Goal: Information Seeking & Learning: Find specific fact

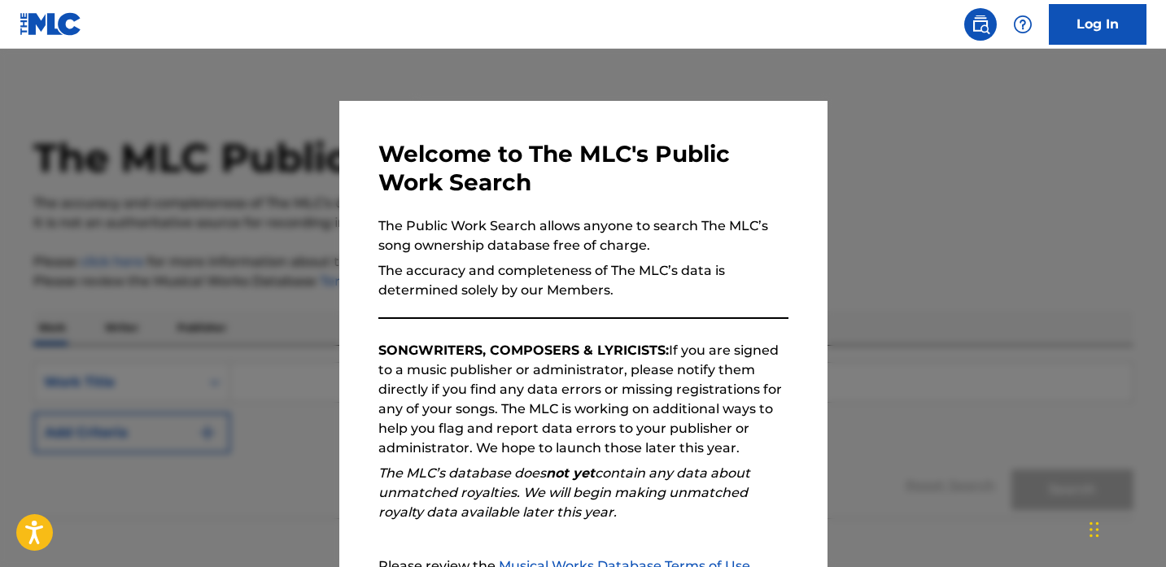
scroll to position [177, 0]
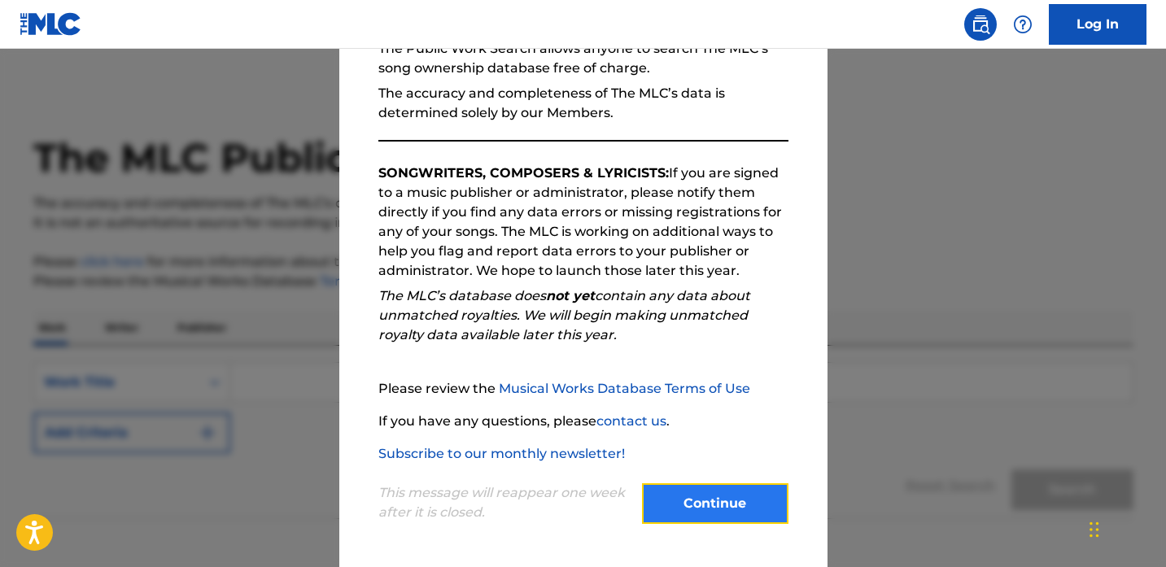
click at [720, 500] on button "Continue" at bounding box center [715, 503] width 147 height 41
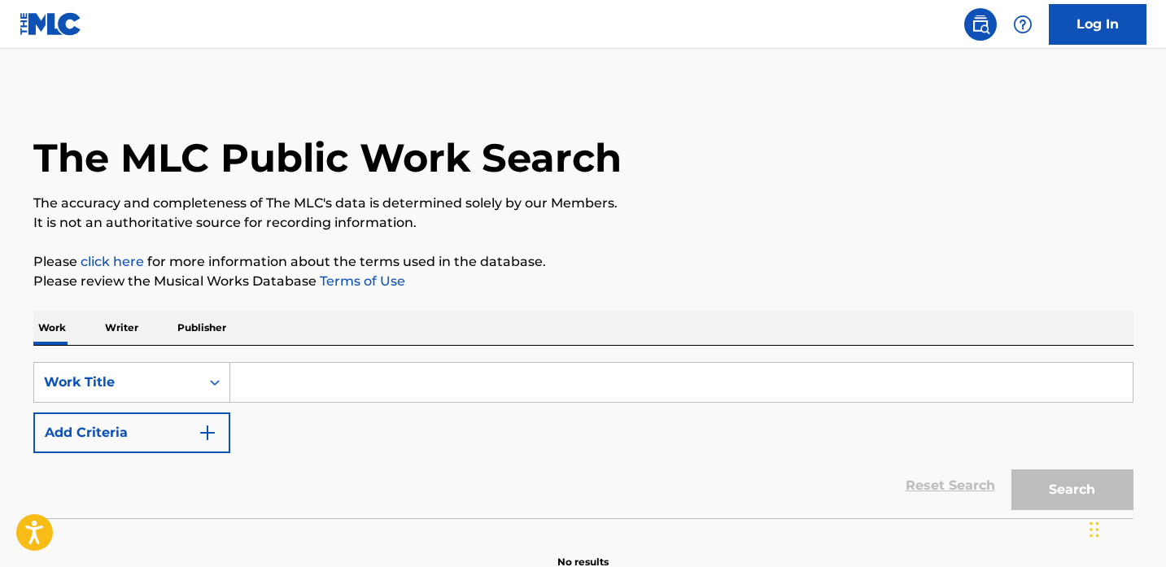
click at [341, 394] on input "Search Form" at bounding box center [681, 382] width 903 height 39
paste input "[PERSON_NAME] Freestyle" by Capo Plaza"
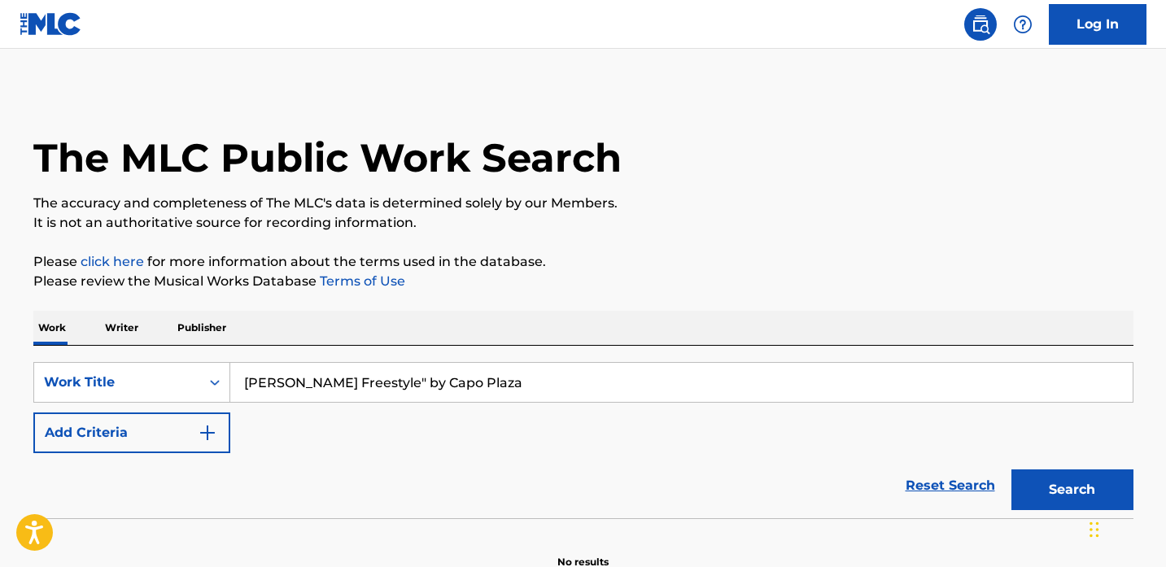
drag, startPoint x: 572, startPoint y: 384, endPoint x: 414, endPoint y: 378, distance: 158.0
click at [414, 378] on input "[PERSON_NAME] Freestyle" by Capo Plaza" at bounding box center [681, 382] width 903 height 39
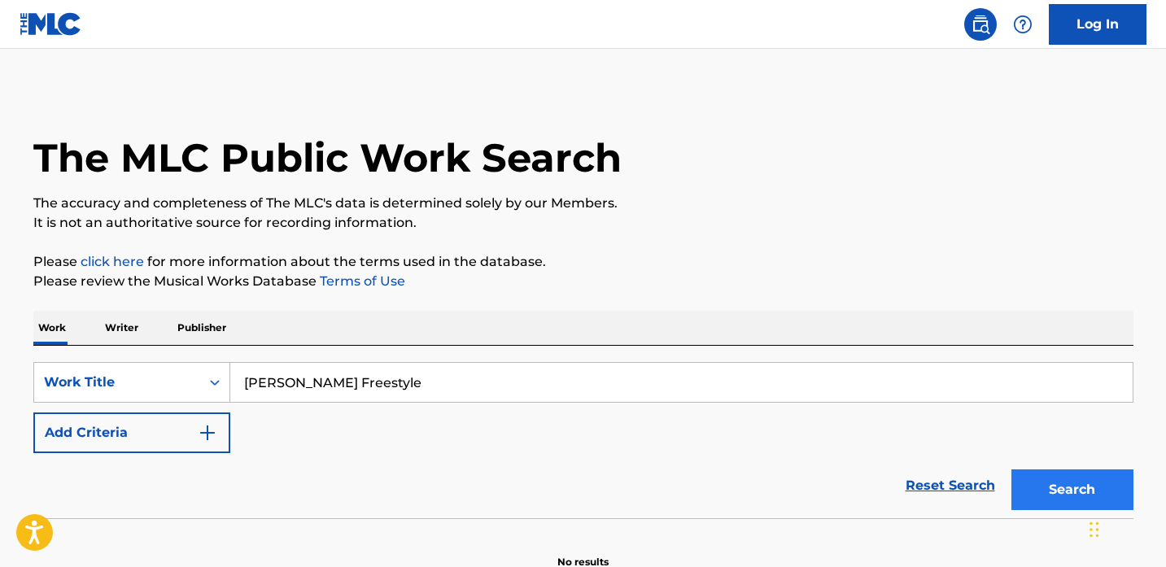
type input "[PERSON_NAME] Freestyle"
click at [1067, 483] on button "Search" at bounding box center [1073, 490] width 122 height 41
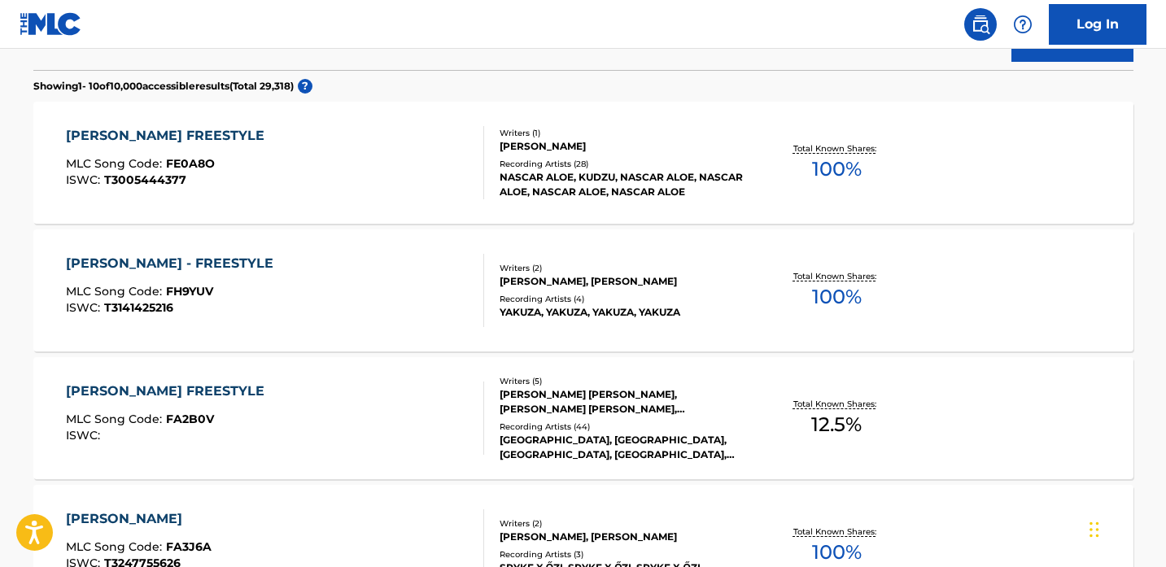
scroll to position [447, 0]
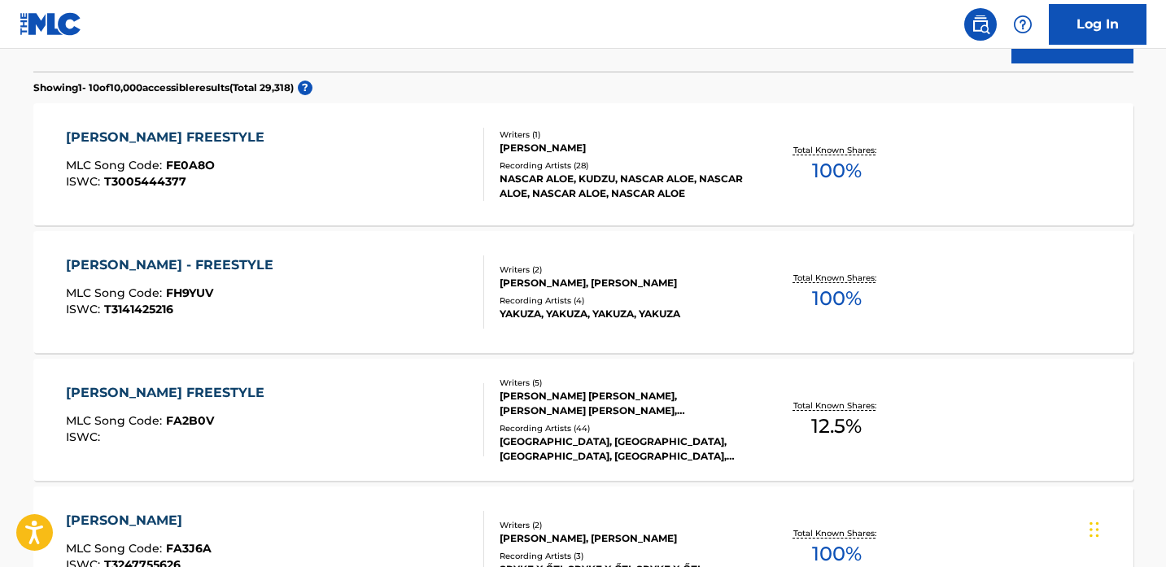
click at [234, 129] on div "[PERSON_NAME] FREESTYLE" at bounding box center [169, 138] width 207 height 20
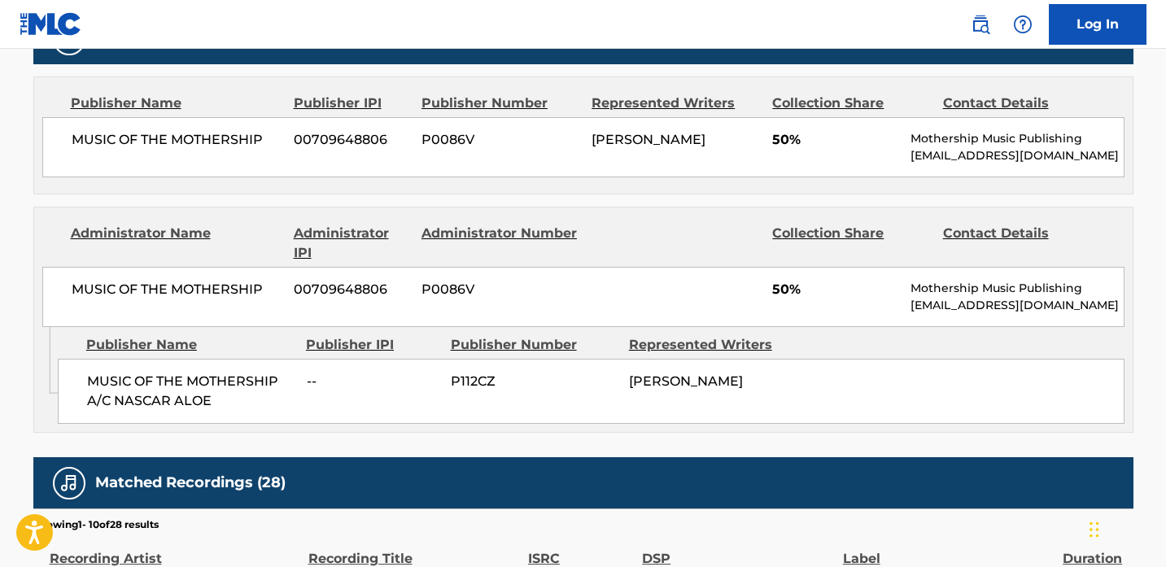
scroll to position [746, 0]
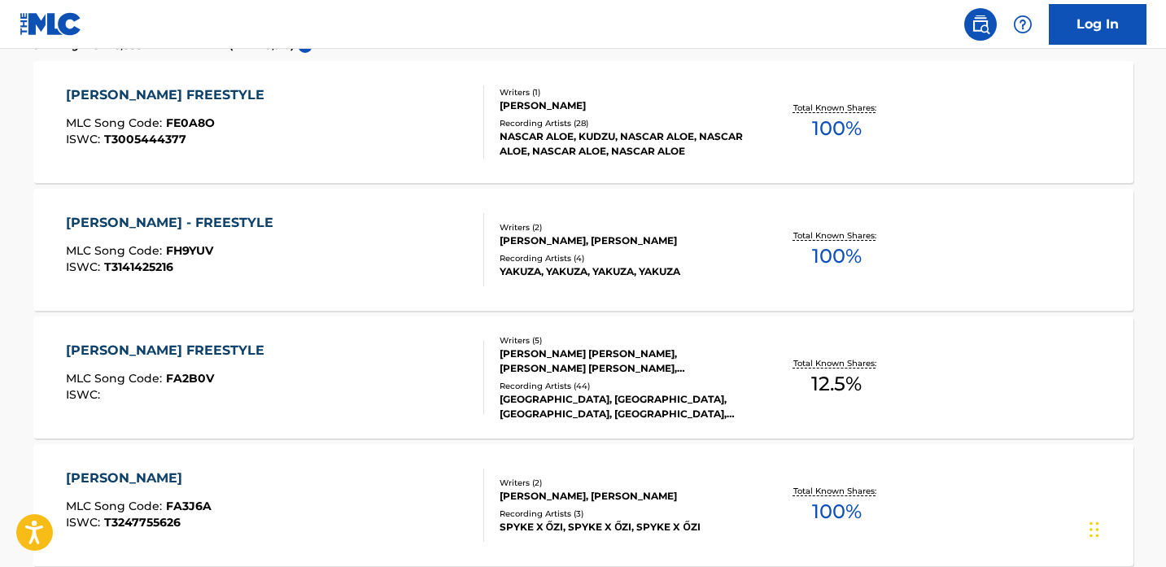
scroll to position [562, 0]
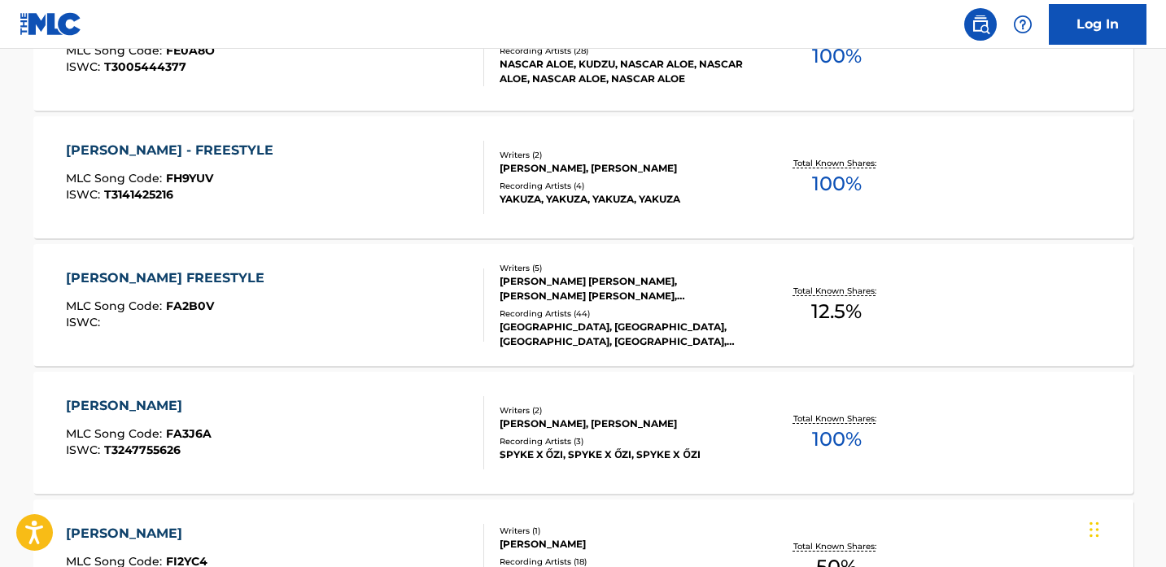
click at [339, 282] on div "[PERSON_NAME] FREESTYLE MLC Song Code : FA2B0V ISWC :" at bounding box center [275, 305] width 418 height 73
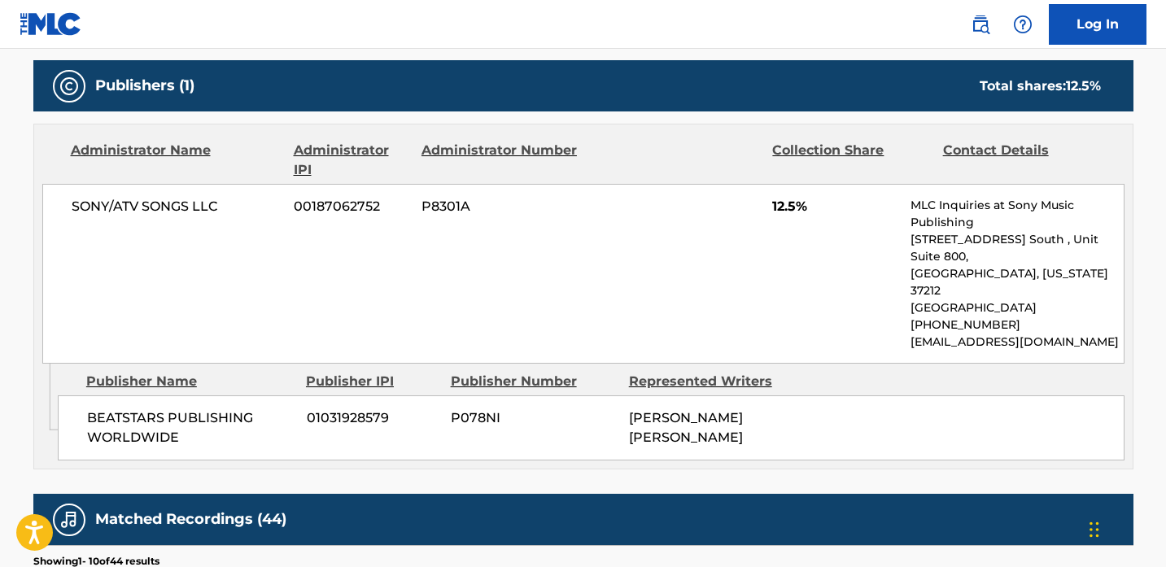
scroll to position [781, 0]
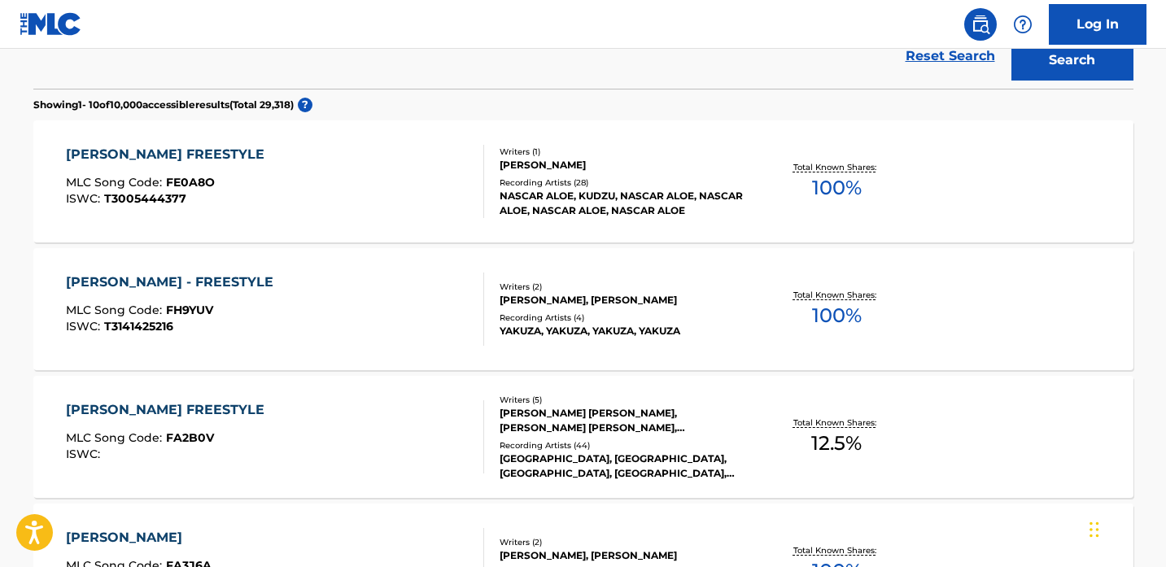
scroll to position [422, 0]
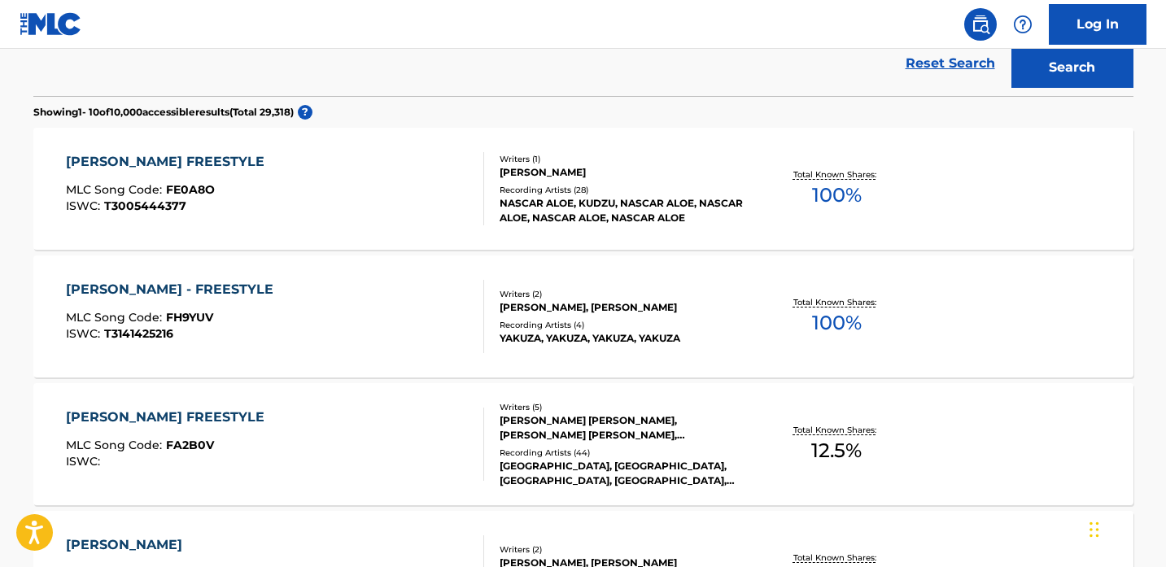
click at [411, 322] on div "[PERSON_NAME] - FREESTYLE MLC Song Code : FH9YUV ISWC : T3141425216" at bounding box center [275, 316] width 418 height 73
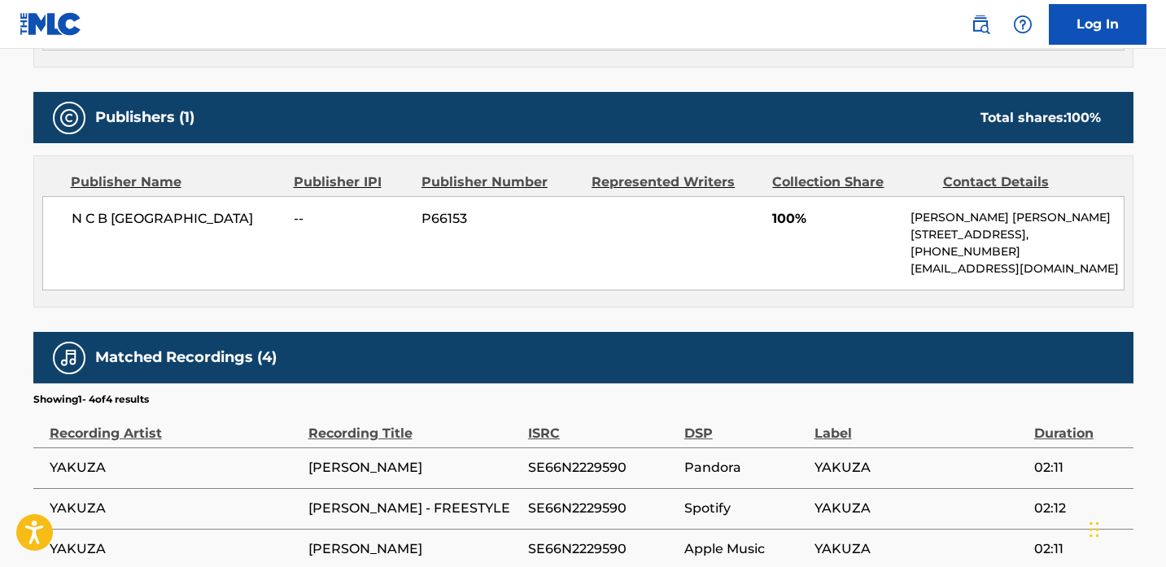
scroll to position [671, 0]
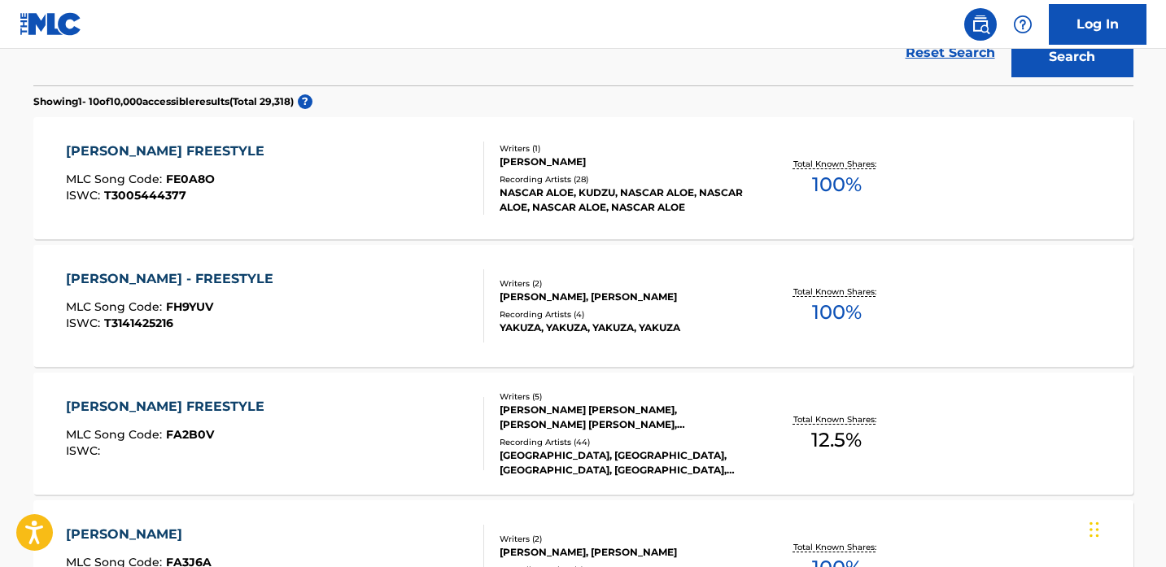
scroll to position [435, 0]
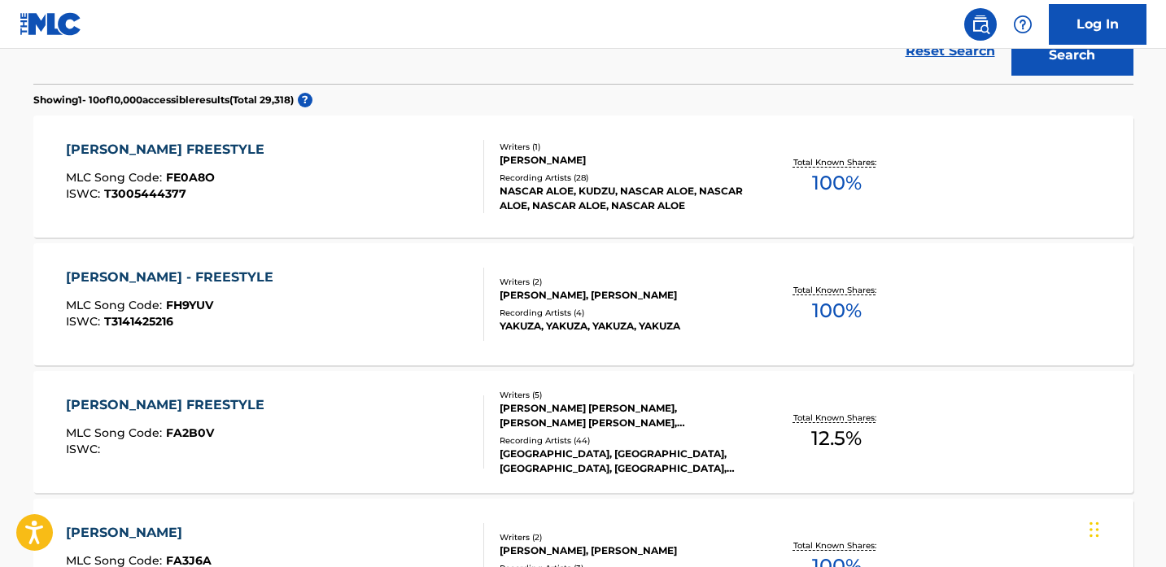
click at [680, 172] on div "Recording Artists ( 28 )" at bounding box center [623, 178] width 246 height 12
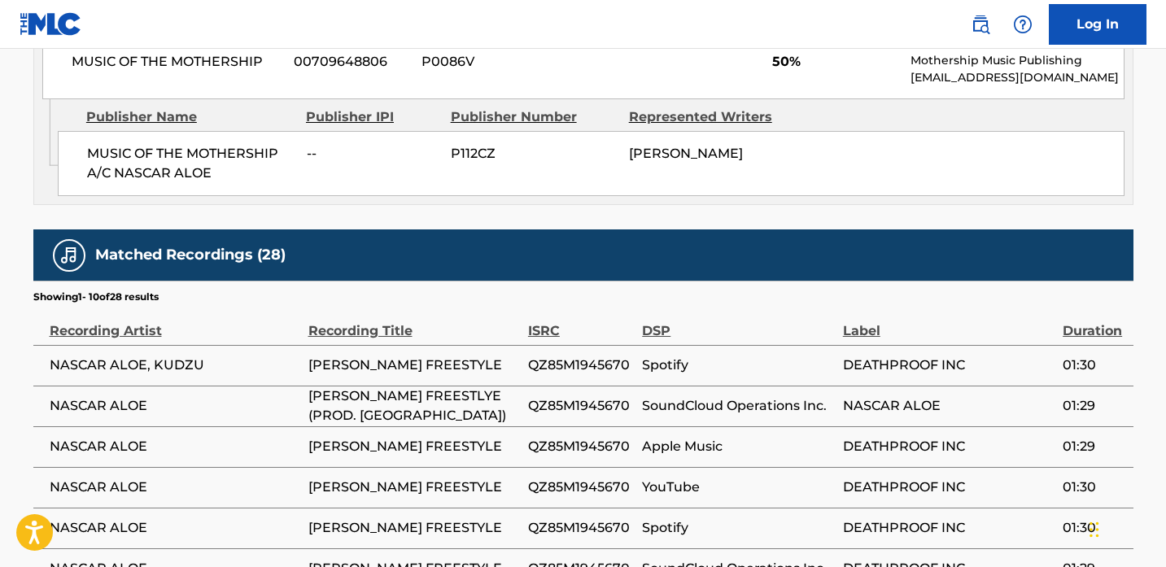
scroll to position [973, 0]
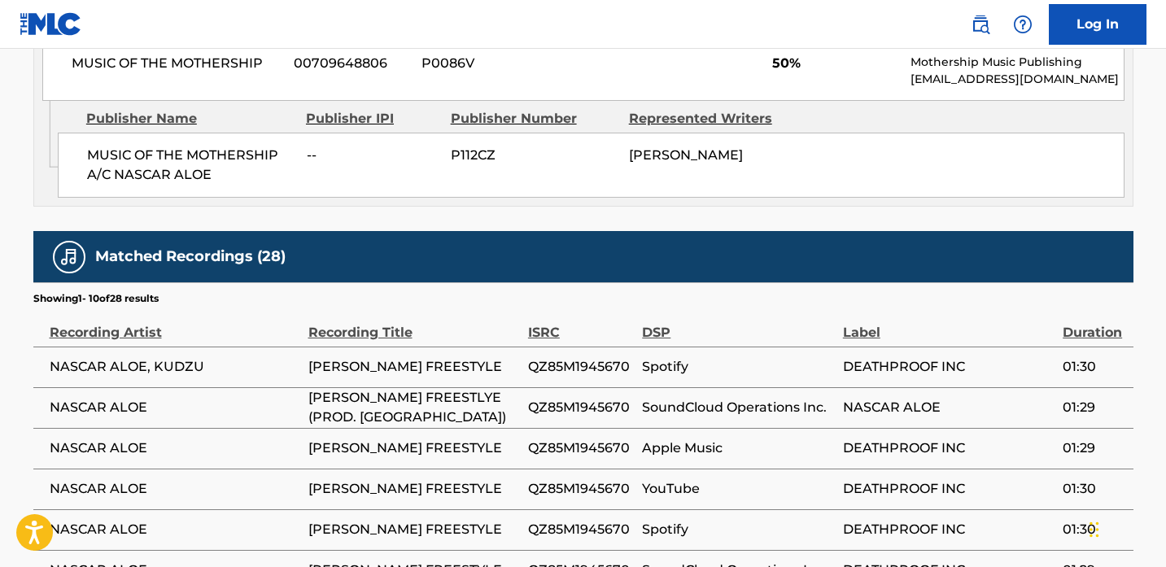
scroll to position [477, 0]
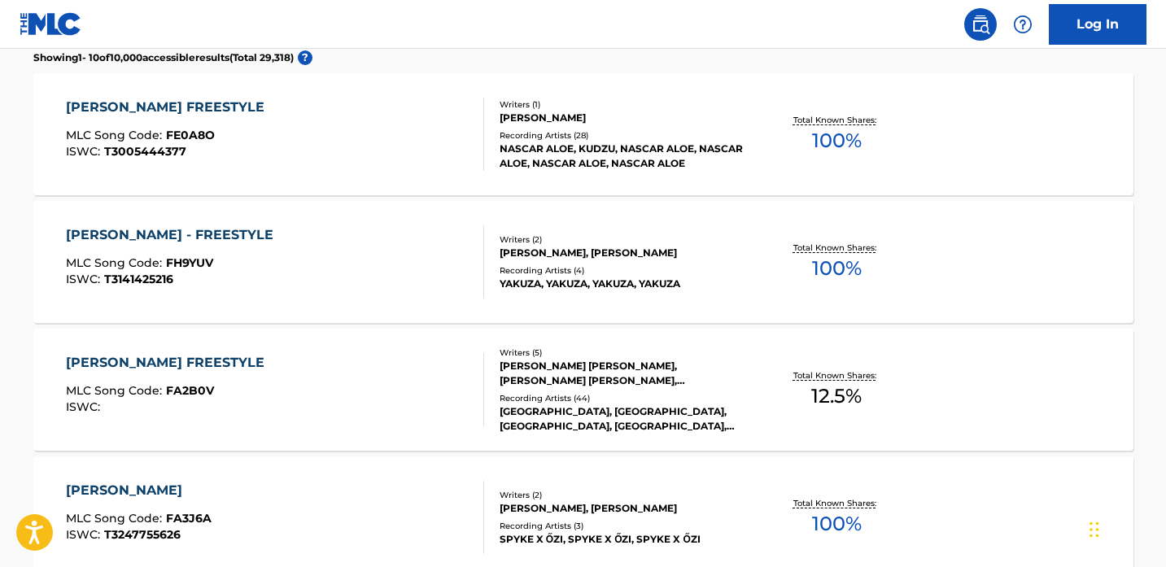
click at [383, 260] on div "[PERSON_NAME] - FREESTYLE MLC Song Code : FH9YUV ISWC : T3141425216" at bounding box center [275, 261] width 418 height 73
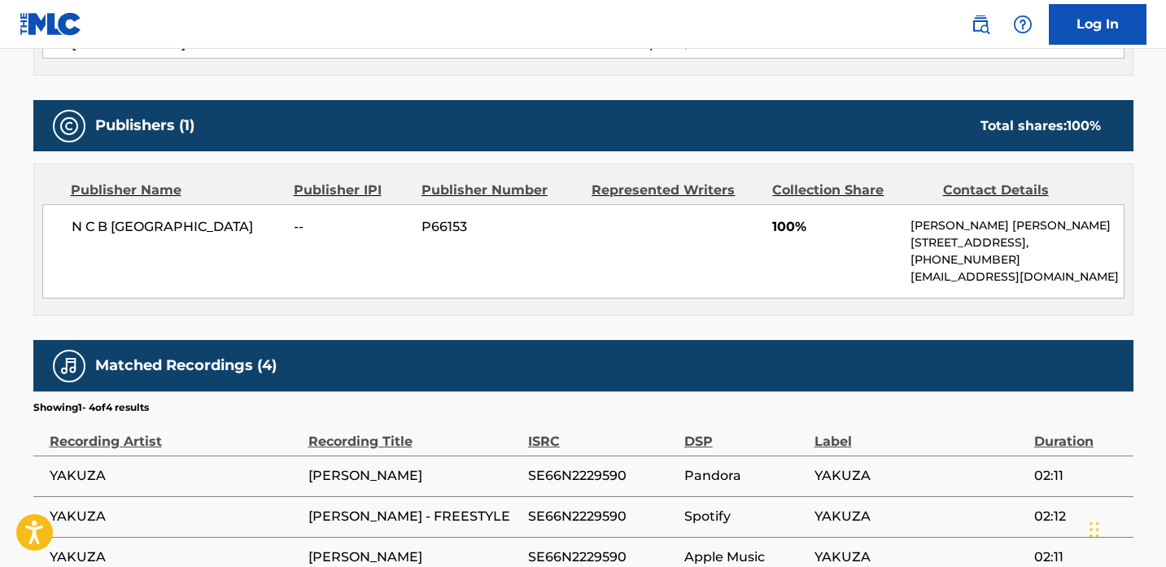
scroll to position [824, 0]
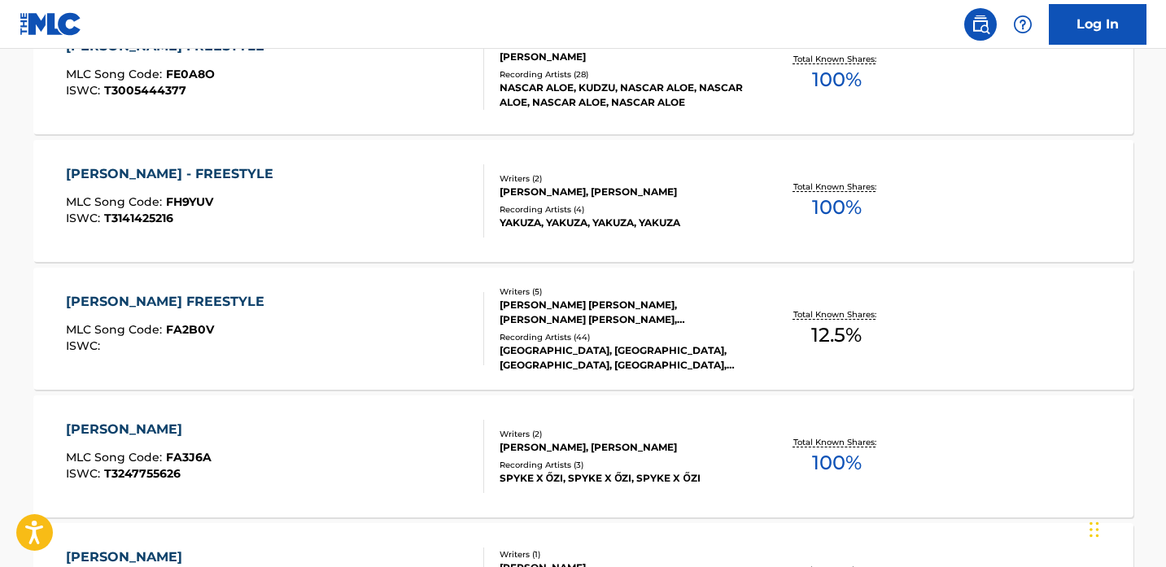
scroll to position [539, 0]
click at [256, 335] on div "MLC Song Code : FA2B0V" at bounding box center [169, 331] width 207 height 16
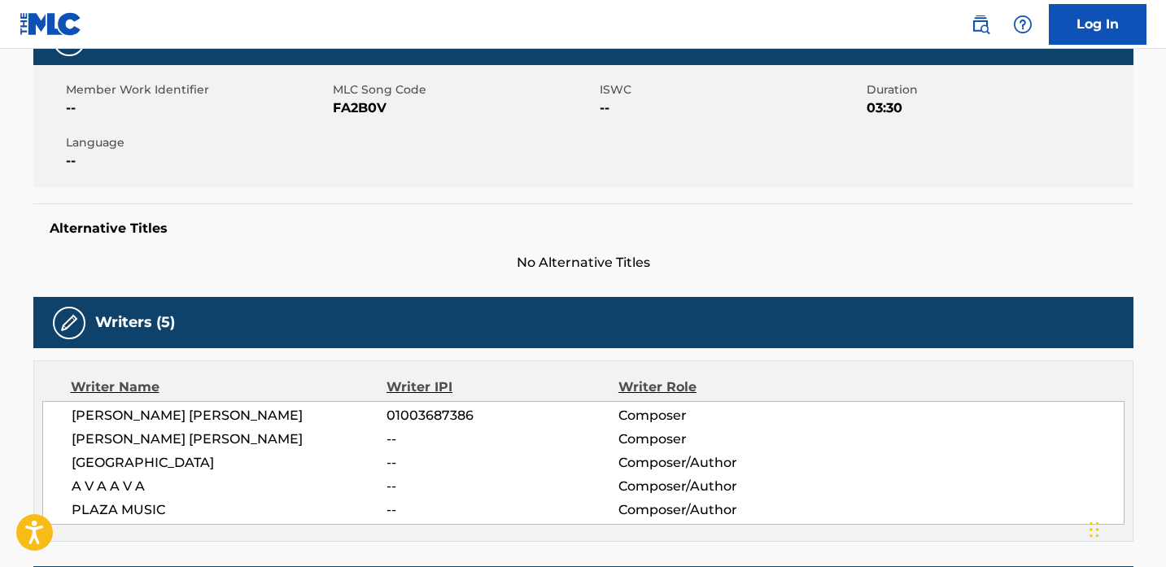
scroll to position [275, 0]
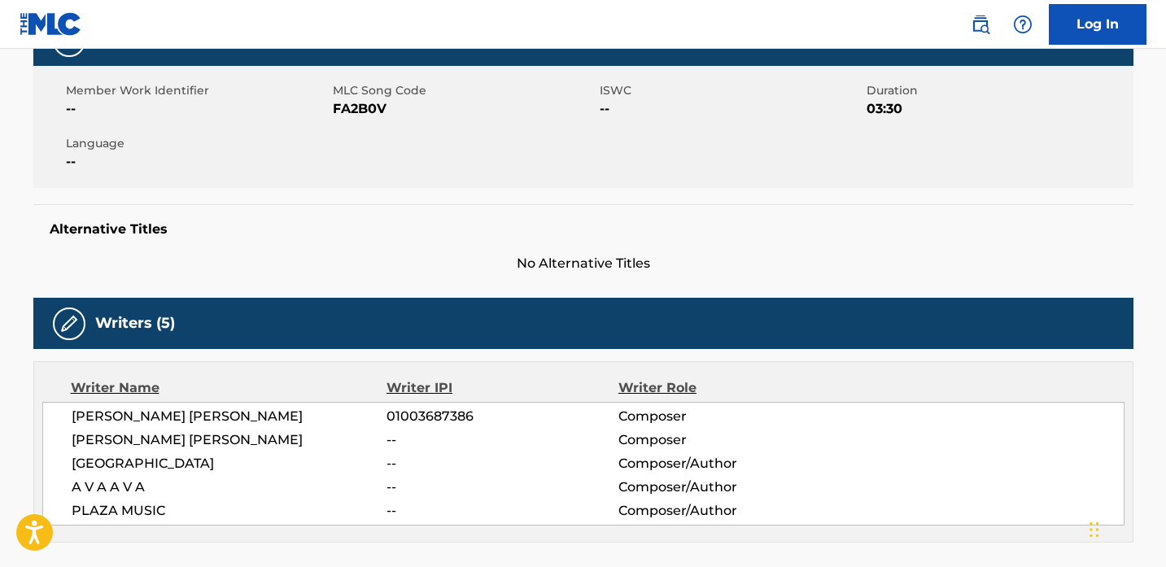
click at [362, 107] on span "FA2B0V" at bounding box center [464, 109] width 263 height 20
drag, startPoint x: 392, startPoint y: 107, endPoint x: 314, endPoint y: 107, distance: 77.3
click at [314, 107] on div "Member Work Identifier -- MLC Song Code FA2B0V ISWC -- Duration 03:30 Language …" at bounding box center [583, 127] width 1100 height 122
click at [314, 107] on span "--" at bounding box center [197, 109] width 263 height 20
drag, startPoint x: 402, startPoint y: 112, endPoint x: 336, endPoint y: 113, distance: 65.9
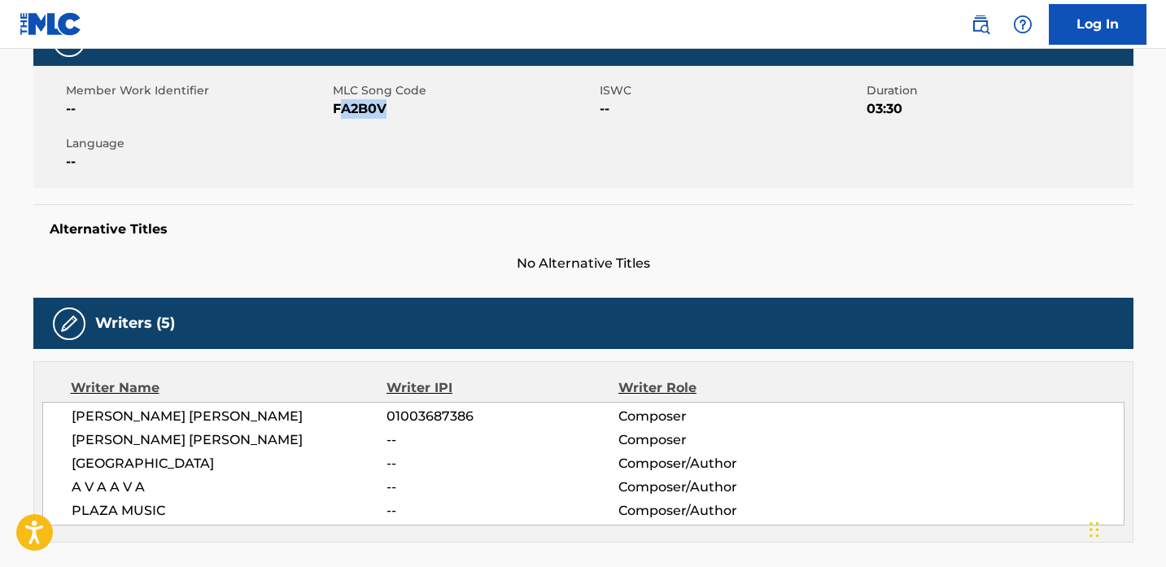
click at [336, 113] on span "FA2B0V" at bounding box center [464, 109] width 263 height 20
copy span "A2B0V"
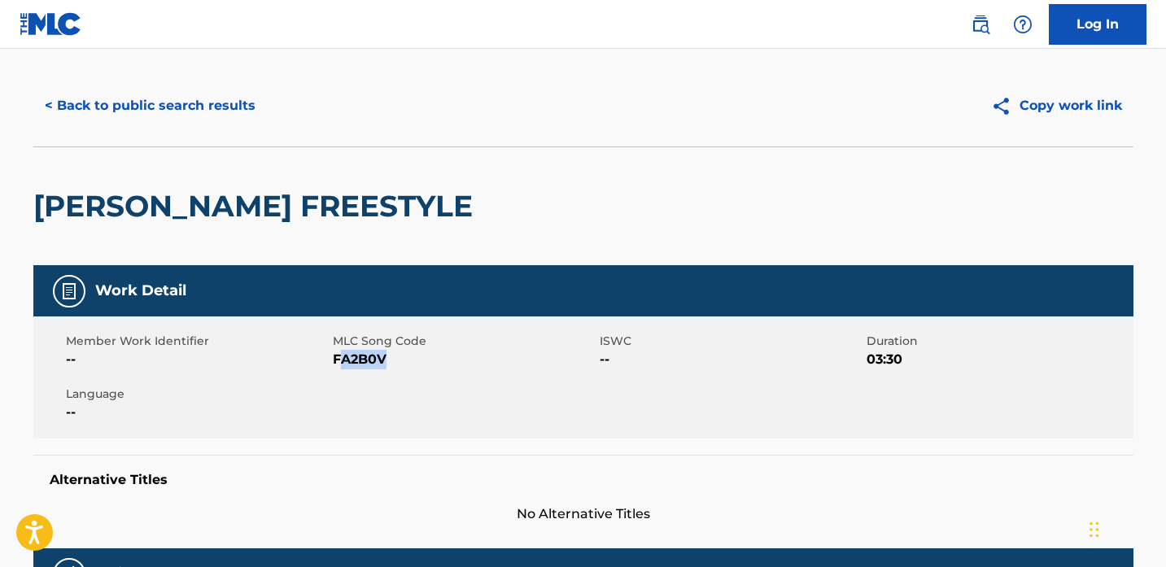
scroll to position [0, 0]
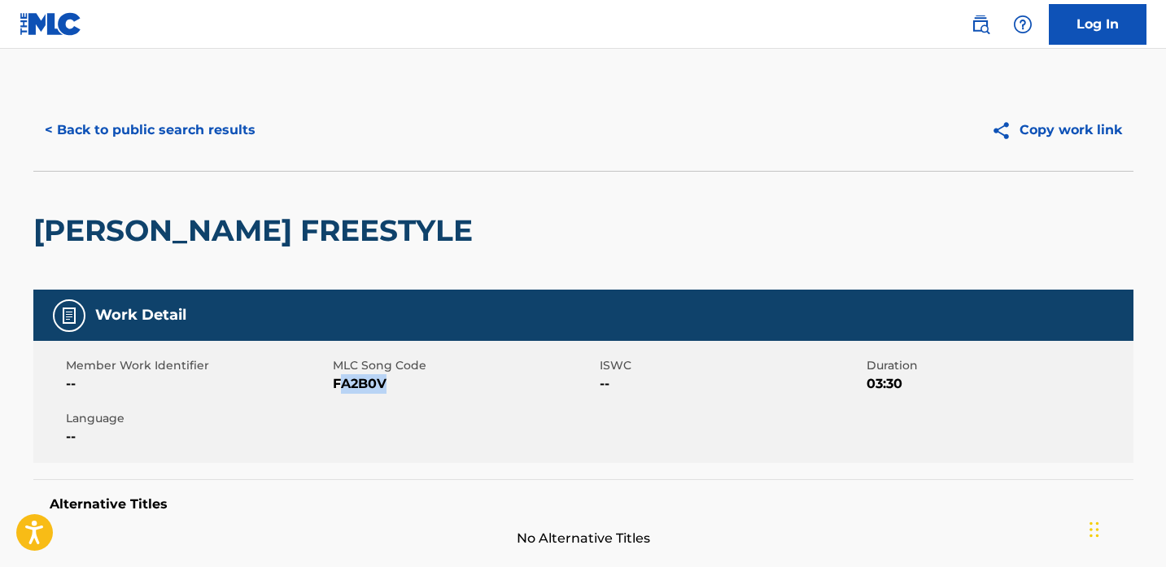
drag, startPoint x: 515, startPoint y: 228, endPoint x: 0, endPoint y: 224, distance: 515.2
copy h2 "[PERSON_NAME] FREESTYLE"
